Goal: Complete application form: Complete application form

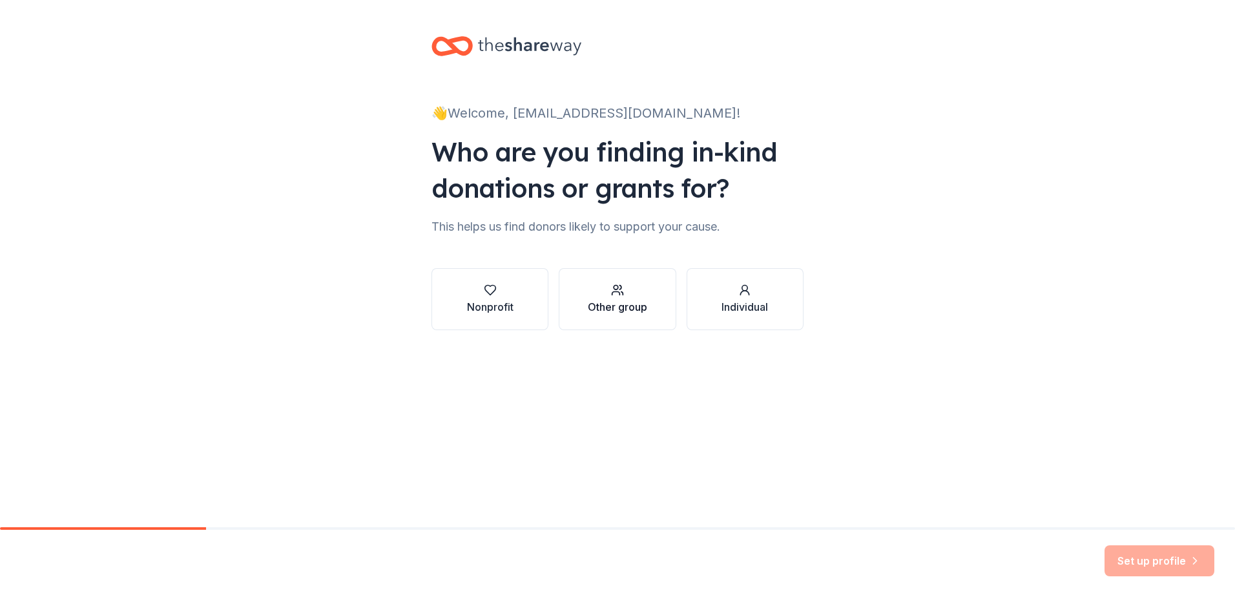
click at [624, 304] on div "Other group" at bounding box center [617, 306] width 59 height 15
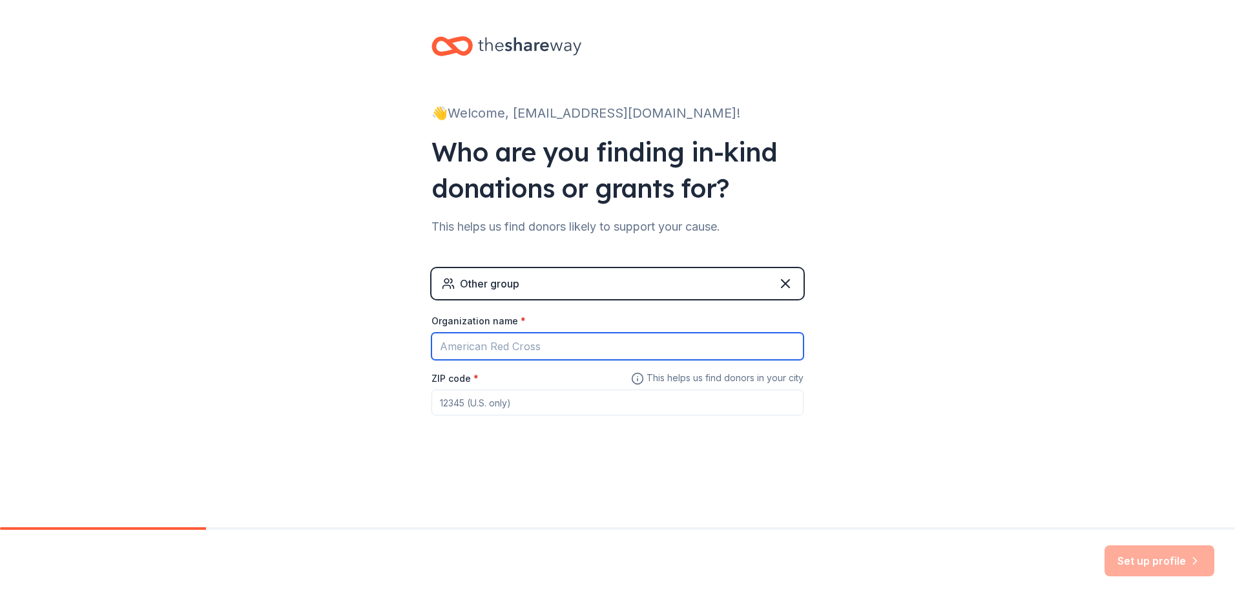
click at [560, 354] on input "Organization name *" at bounding box center [617, 346] width 372 height 27
type input "Prince [PERSON_NAME]'s County Police Department"
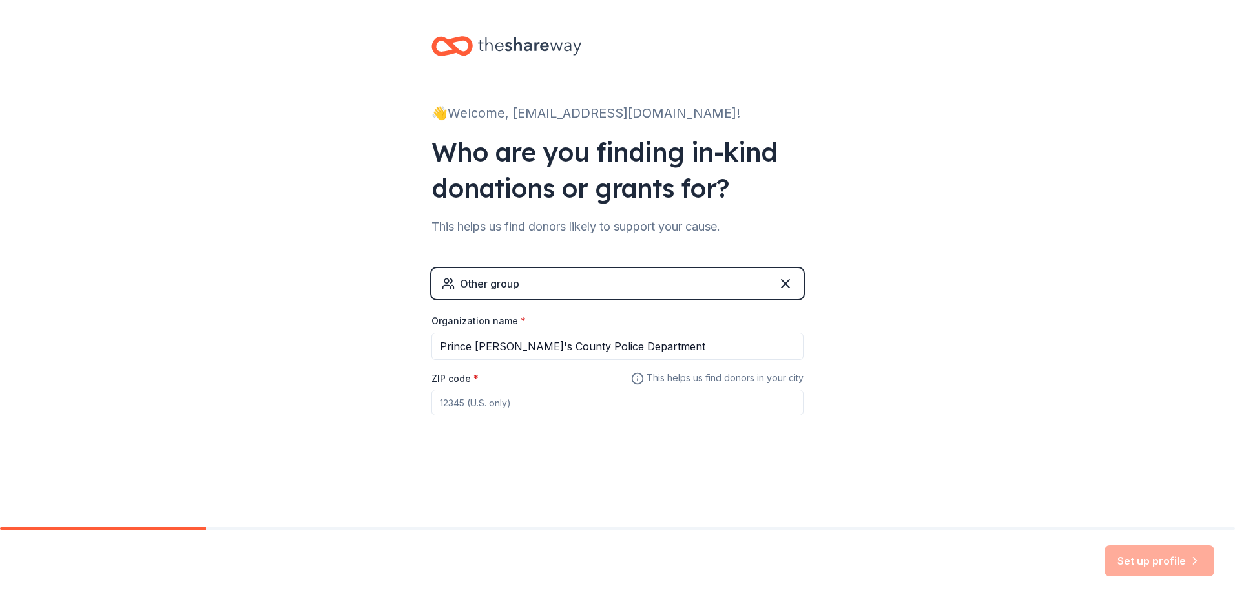
click at [521, 411] on input "ZIP code *" at bounding box center [617, 402] width 372 height 26
type input "20772"
click at [1179, 562] on button "Set up profile" at bounding box center [1159, 560] width 110 height 31
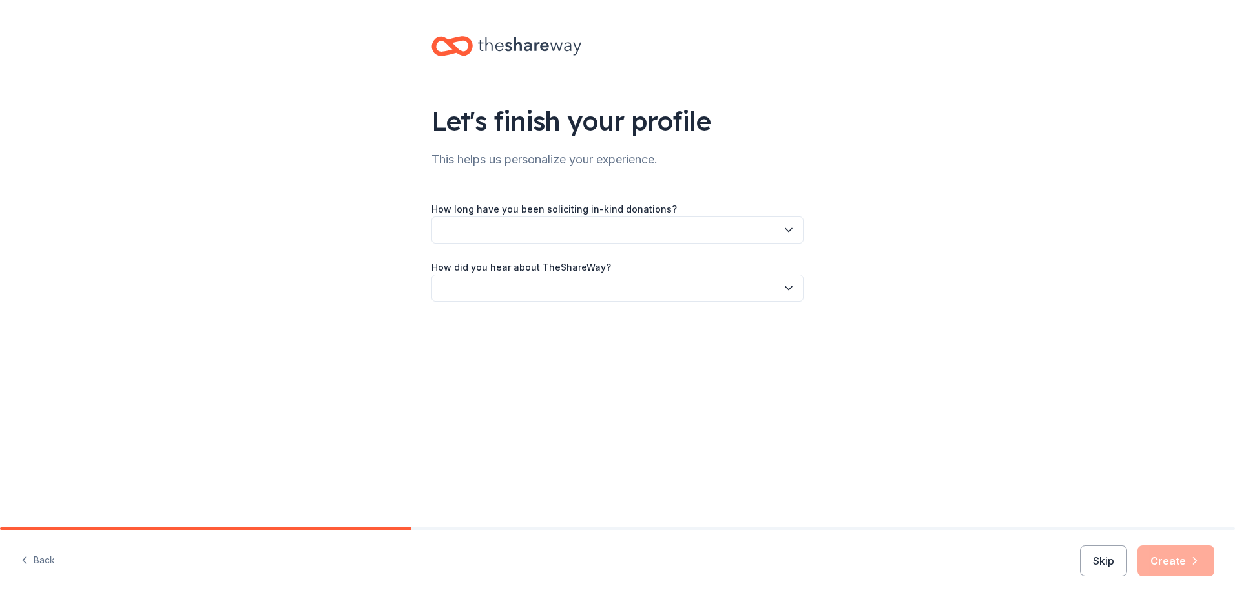
click at [774, 228] on button "button" at bounding box center [617, 229] width 372 height 27
click at [518, 287] on div "1 to 2 years" at bounding box center [617, 291] width 365 height 26
click at [635, 282] on button "button" at bounding box center [617, 287] width 372 height 27
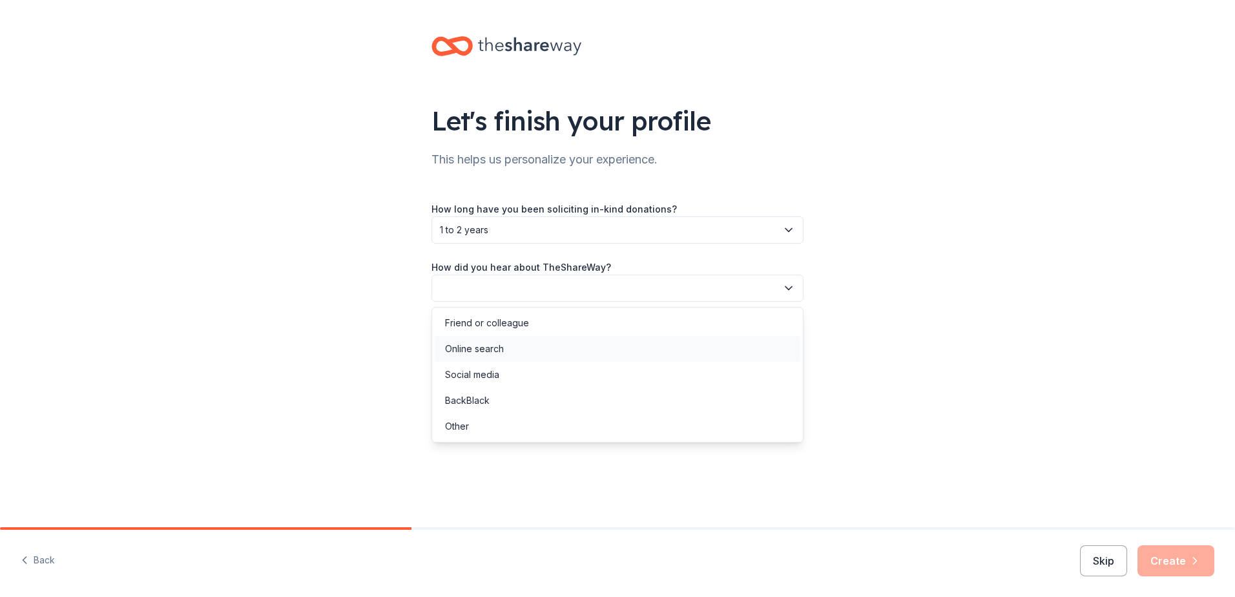
click at [504, 344] on div "Online search" at bounding box center [617, 349] width 365 height 26
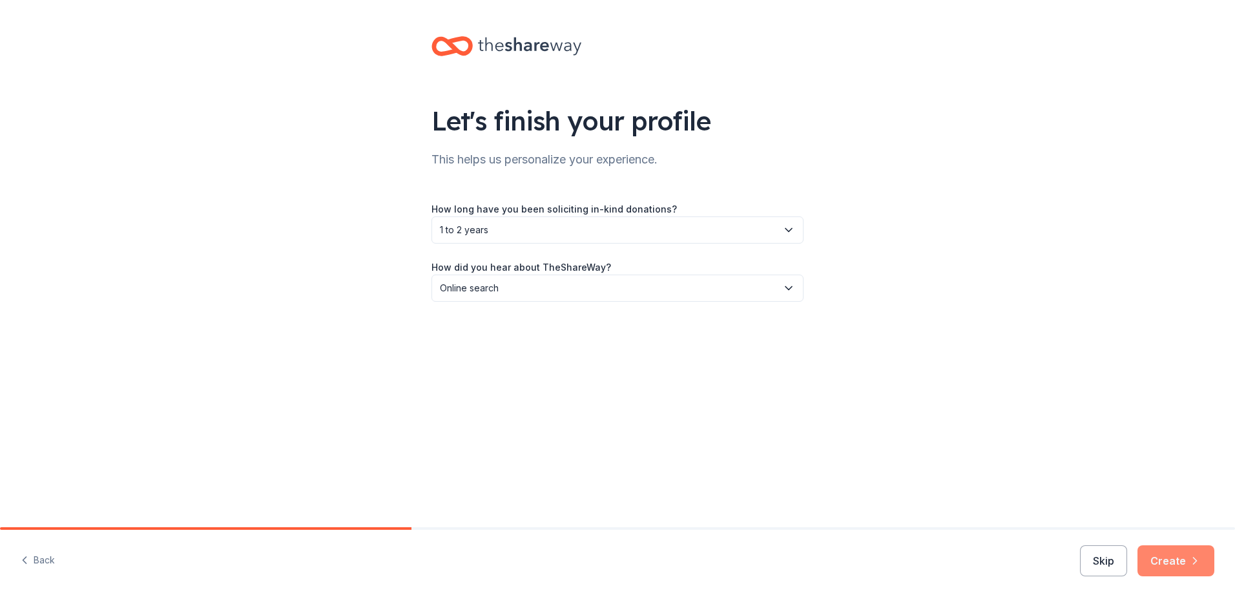
click at [1180, 557] on button "Create" at bounding box center [1175, 560] width 77 height 31
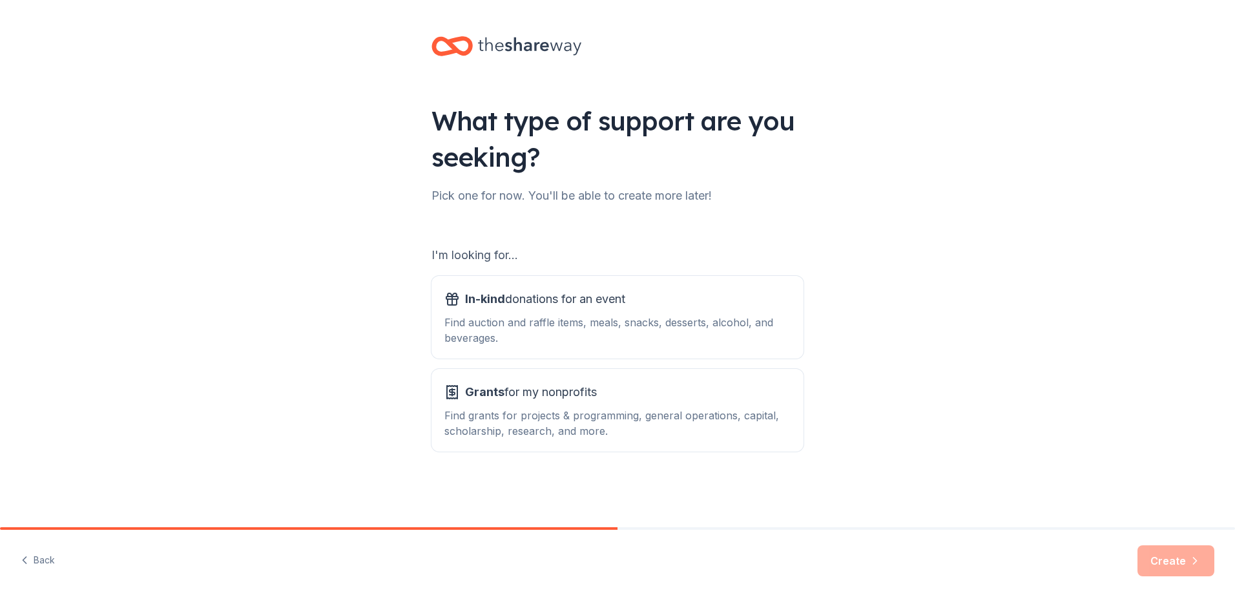
click at [1180, 561] on div "Create" at bounding box center [1175, 560] width 77 height 31
drag, startPoint x: 556, startPoint y: 306, endPoint x: 604, endPoint y: 325, distance: 51.6
click at [555, 306] on span "In-kind donations for an event" at bounding box center [545, 299] width 160 height 21
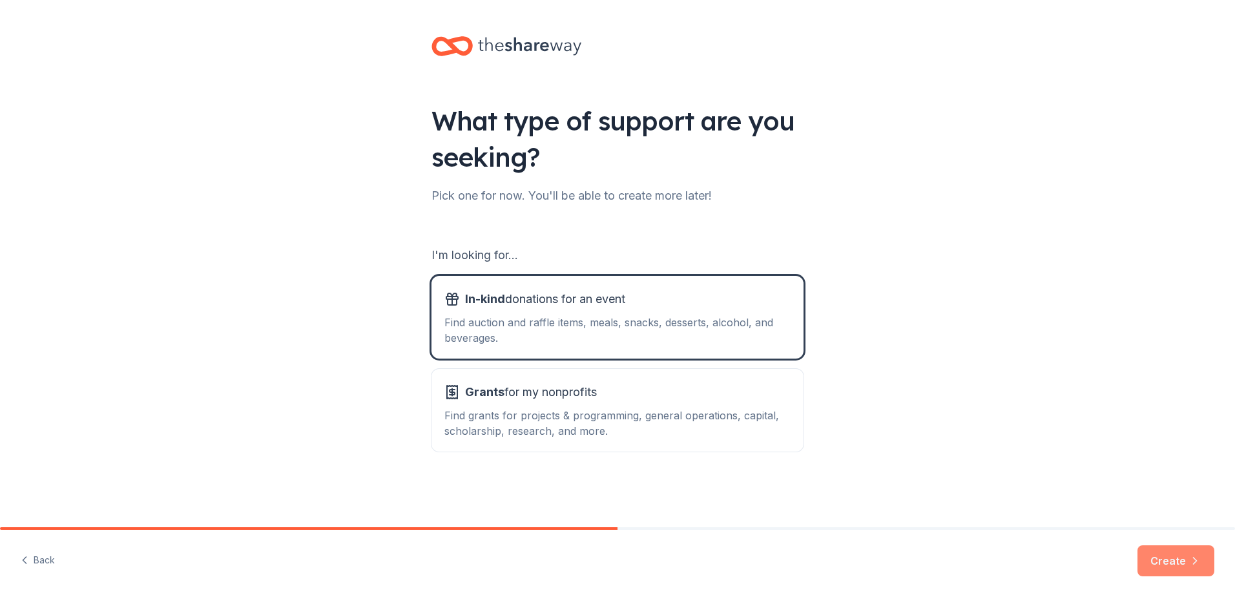
click at [1153, 549] on button "Create" at bounding box center [1175, 560] width 77 height 31
